Goal: Navigation & Orientation: Understand site structure

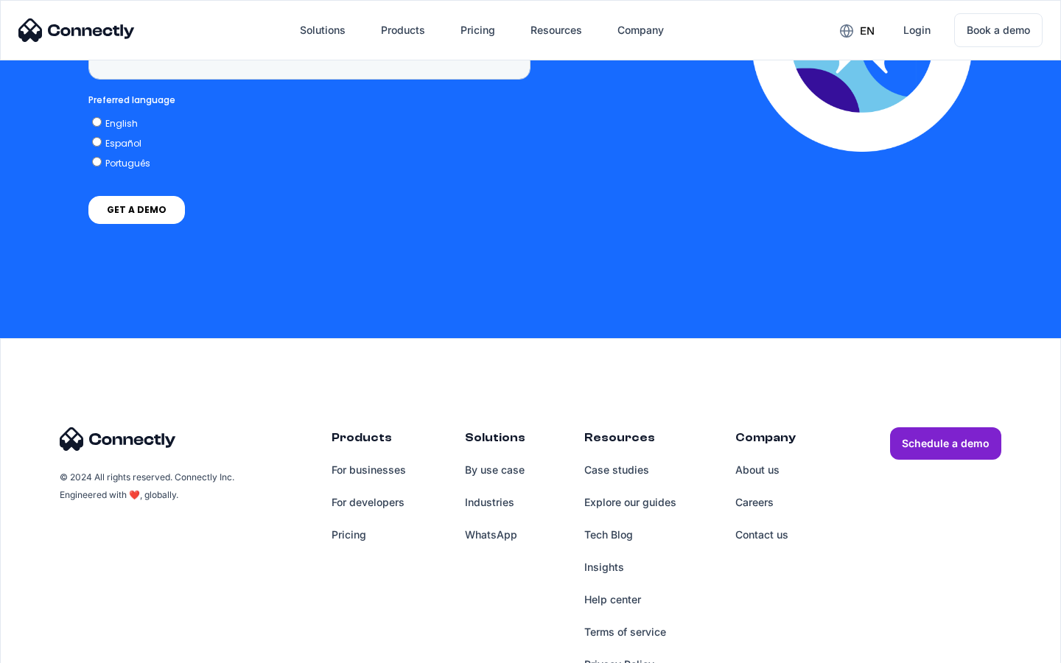
scroll to position [6075, 0]
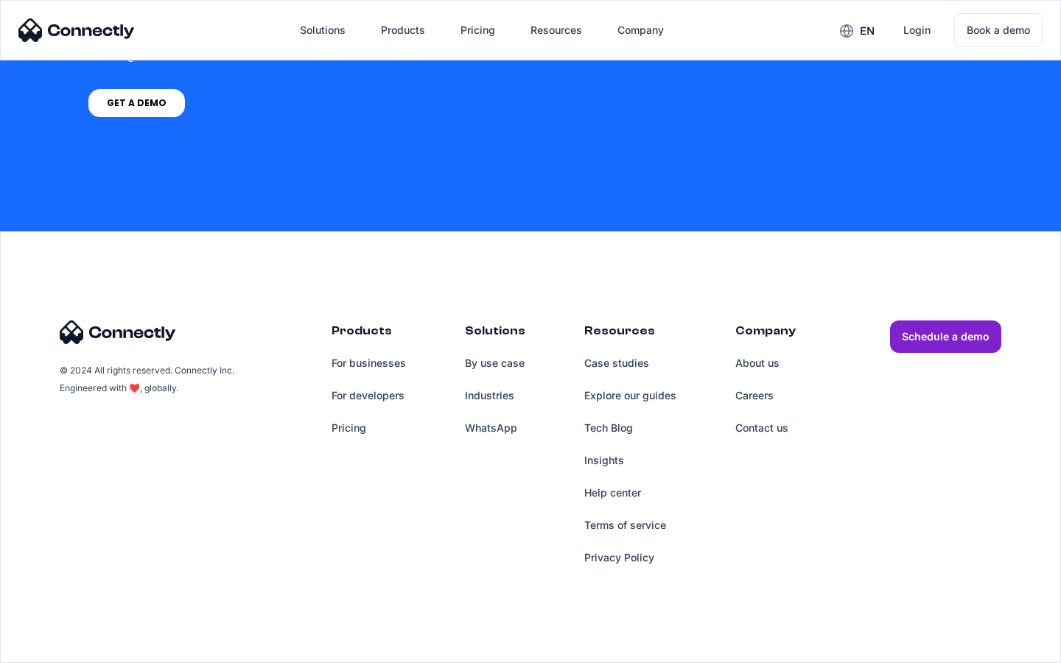
scroll to position [1019, 0]
